Goal: Information Seeking & Learning: Learn about a topic

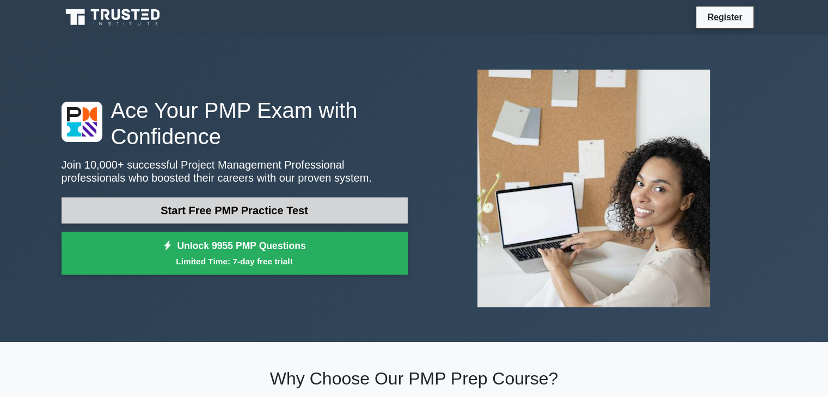
click at [343, 215] on link "Start Free PMP Practice Test" at bounding box center [235, 211] width 346 height 26
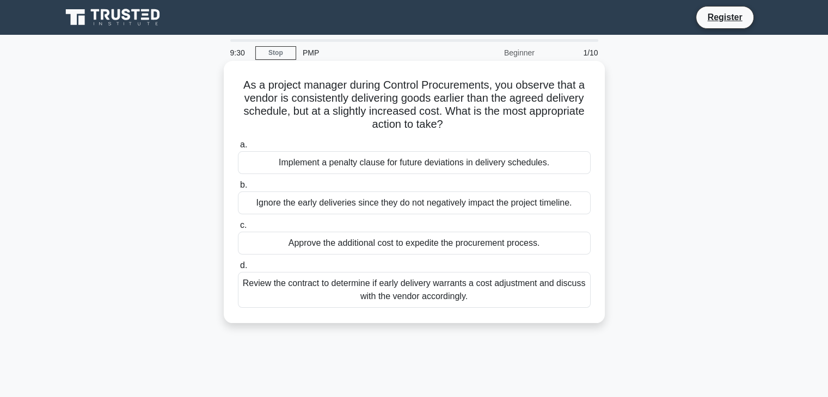
click at [390, 295] on div "Review the contract to determine if early delivery warrants a cost adjustment a…" at bounding box center [414, 290] width 353 height 36
click at [238, 269] on input "d. Review the contract to determine if early delivery warrants a cost adjustmen…" at bounding box center [238, 265] width 0 height 7
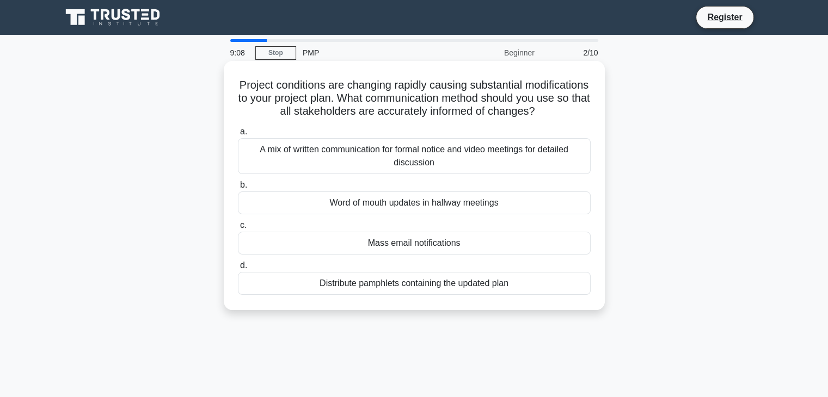
click at [459, 168] on div "A mix of written communication for formal notice and video meetings for detaile…" at bounding box center [414, 156] width 353 height 36
click at [238, 136] on input "a. A mix of written communication for formal notice and video meetings for deta…" at bounding box center [238, 131] width 0 height 7
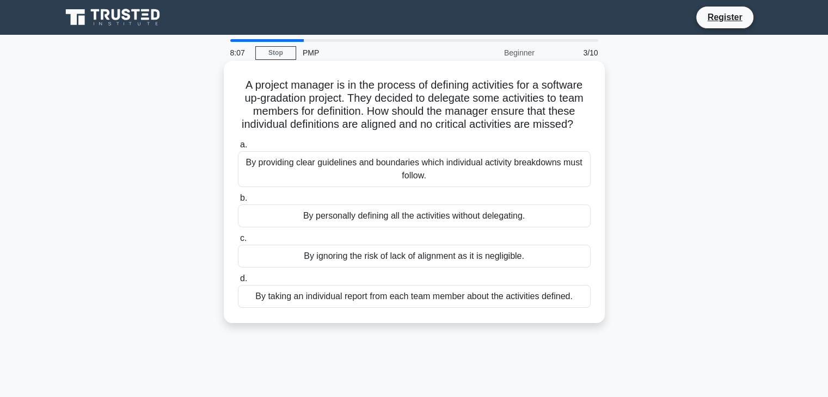
click at [429, 308] on div "By taking an individual report from each team member about the activities defin…" at bounding box center [414, 296] width 353 height 23
click at [238, 283] on input "d. By taking an individual report from each team member about the activities de…" at bounding box center [238, 278] width 0 height 7
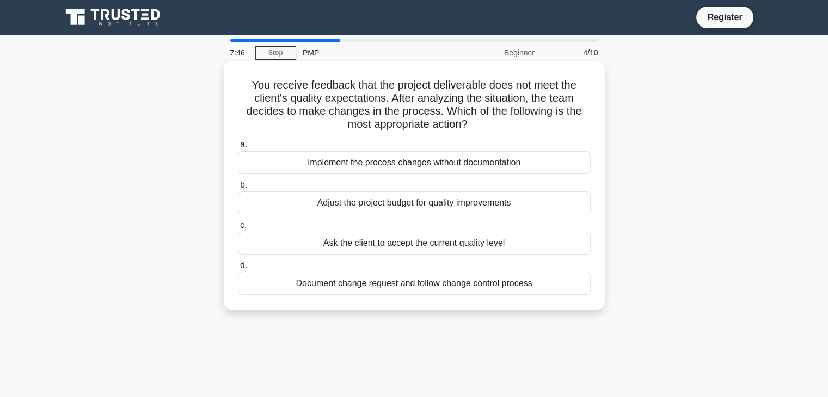
click at [465, 287] on div "Document change request and follow change control process" at bounding box center [414, 283] width 353 height 23
click at [238, 269] on input "d. Document change request and follow change control process" at bounding box center [238, 265] width 0 height 7
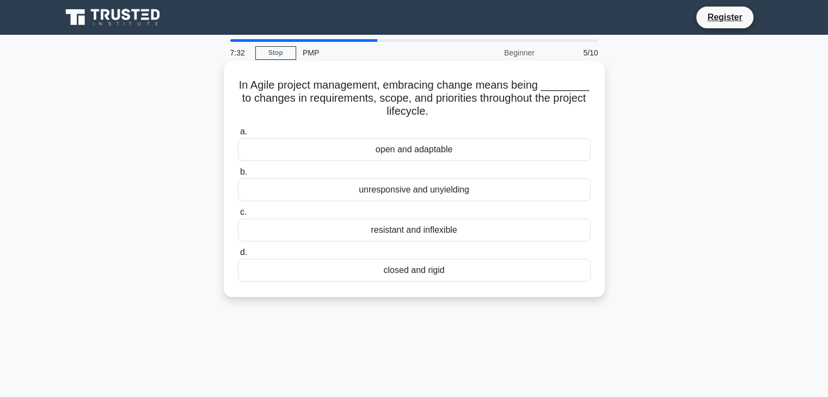
click at [472, 148] on div "open and adaptable" at bounding box center [414, 149] width 353 height 23
click at [238, 136] on input "a. open and adaptable" at bounding box center [238, 131] width 0 height 7
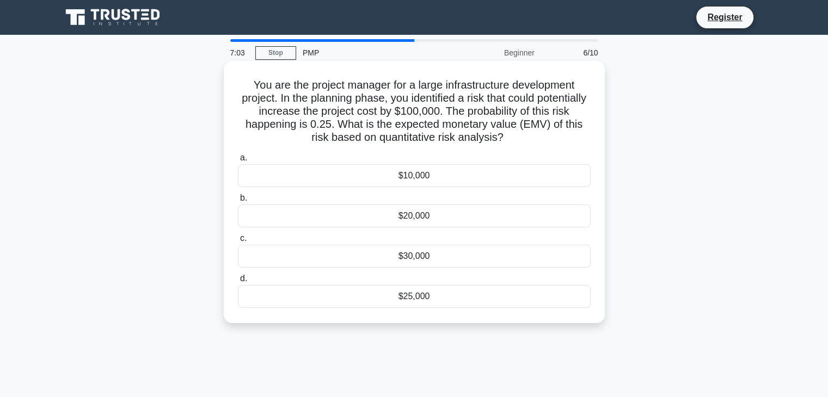
click at [426, 295] on div "$25,000" at bounding box center [414, 296] width 353 height 23
click at [238, 283] on input "d. $25,000" at bounding box center [238, 278] width 0 height 7
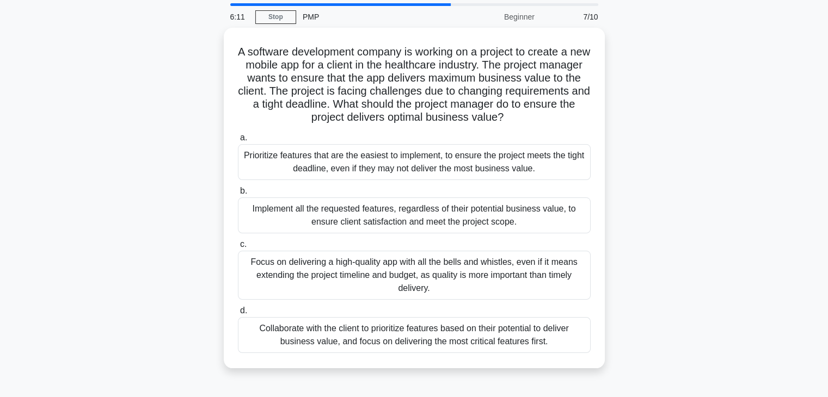
scroll to position [37, 0]
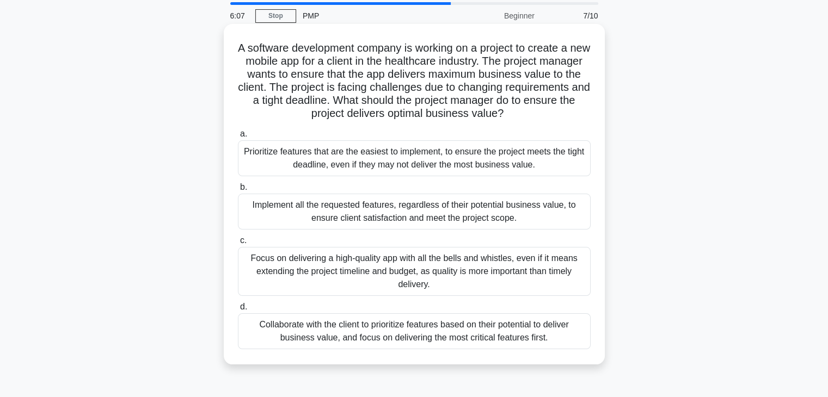
click at [466, 328] on div "Collaborate with the client to prioritize features based on their potential to …" at bounding box center [414, 332] width 353 height 36
click at [238, 311] on input "d. Collaborate with the client to prioritize features based on their potential …" at bounding box center [238, 307] width 0 height 7
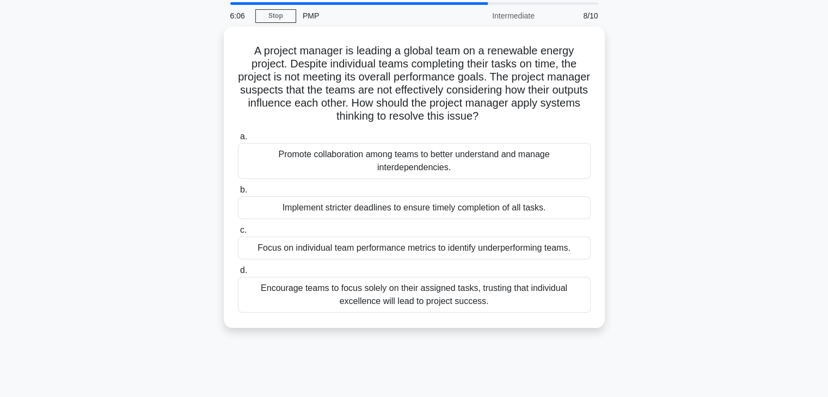
scroll to position [0, 0]
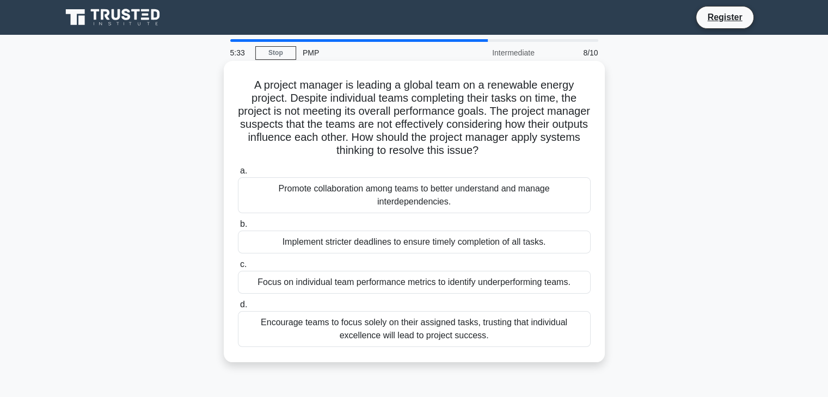
click at [458, 196] on div "Promote collaboration among teams to better understand and manage interdependen…" at bounding box center [414, 195] width 353 height 36
click at [238, 175] on input "a. Promote collaboration among teams to better understand and manage interdepen…" at bounding box center [238, 171] width 0 height 7
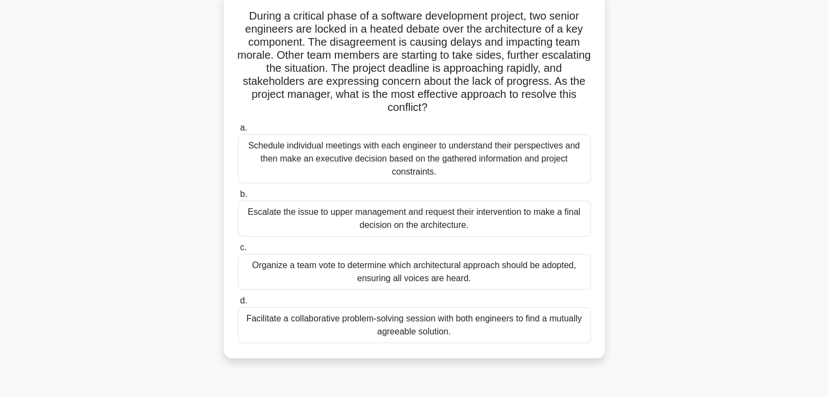
scroll to position [74, 0]
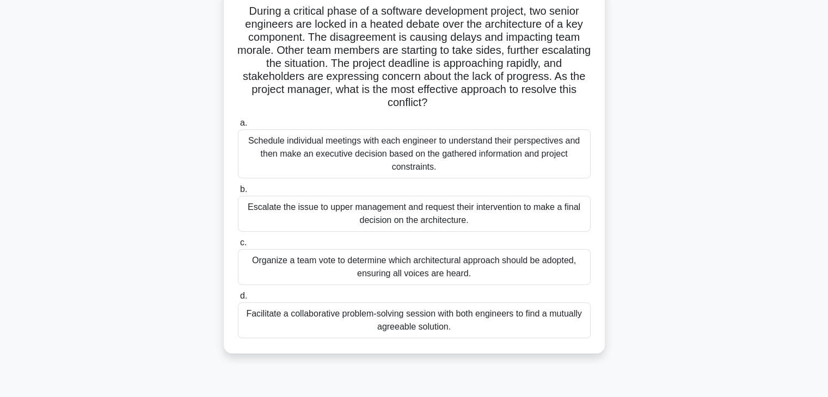
click at [503, 321] on div "Facilitate a collaborative problem-solving session with both engineers to find …" at bounding box center [414, 321] width 353 height 36
click at [238, 300] on input "d. Facilitate a collaborative problem-solving session with both engineers to fi…" at bounding box center [238, 296] width 0 height 7
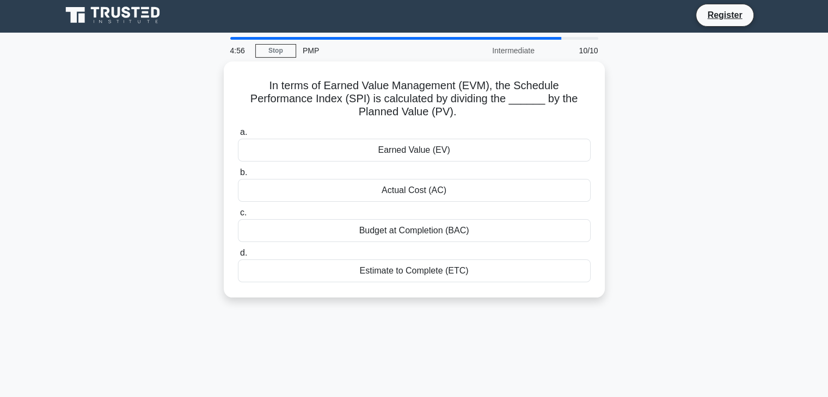
scroll to position [0, 0]
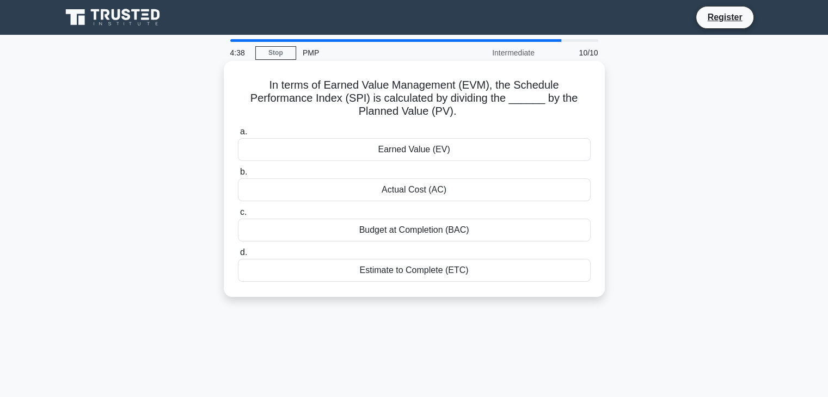
click at [436, 144] on div "Earned Value (EV)" at bounding box center [414, 149] width 353 height 23
click at [238, 136] on input "a. Earned Value (EV)" at bounding box center [238, 131] width 0 height 7
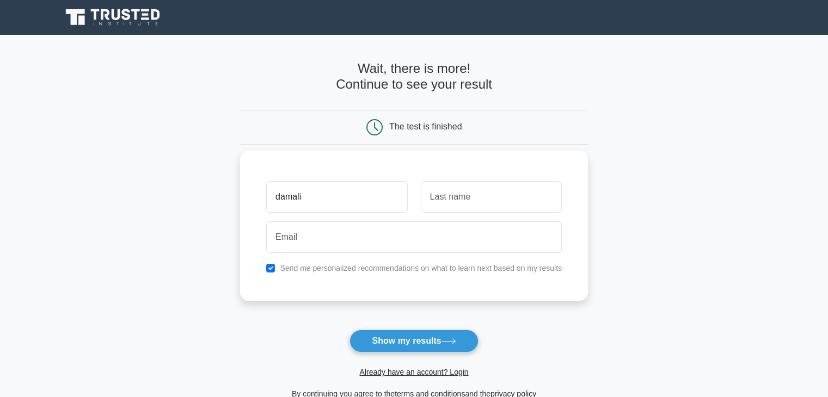
type input "damali"
click at [489, 200] on input "text" at bounding box center [491, 197] width 141 height 32
type input "y"
type input "thompson"
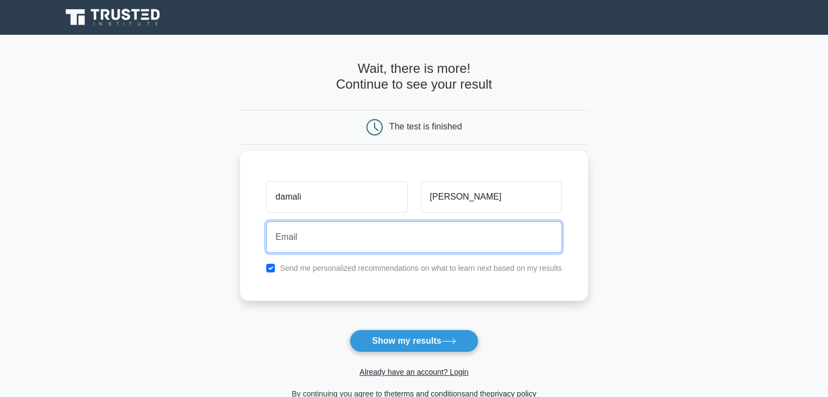
click at [439, 250] on input "email" at bounding box center [414, 238] width 296 height 32
type input "damtho2014@gmail.com"
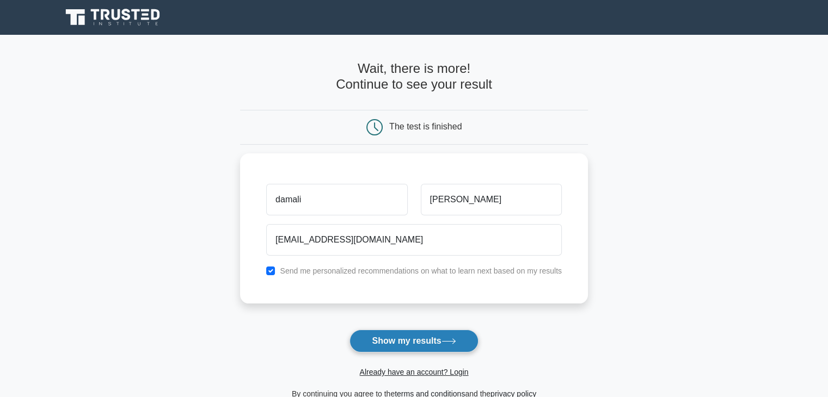
click at [418, 344] on button "Show my results" at bounding box center [414, 341] width 128 height 23
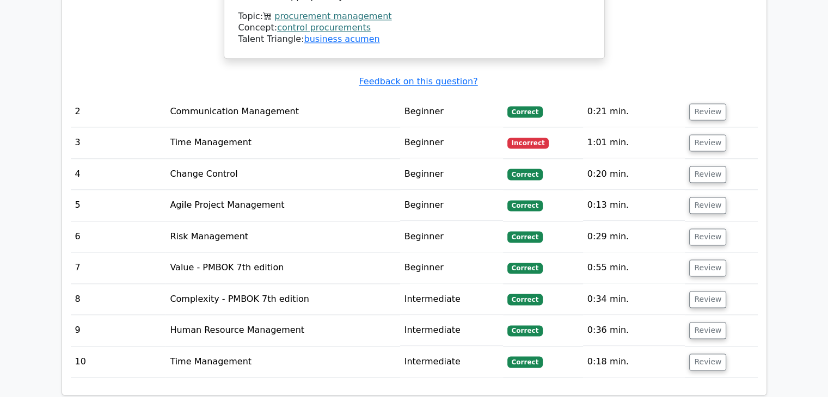
scroll to position [1448, 0]
click at [701, 134] on button "Review" at bounding box center [707, 142] width 37 height 17
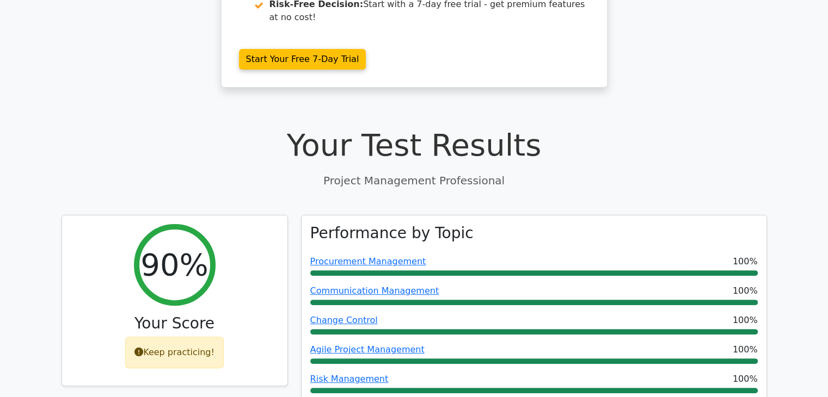
scroll to position [0, 0]
